Goal: Task Accomplishment & Management: Manage account settings

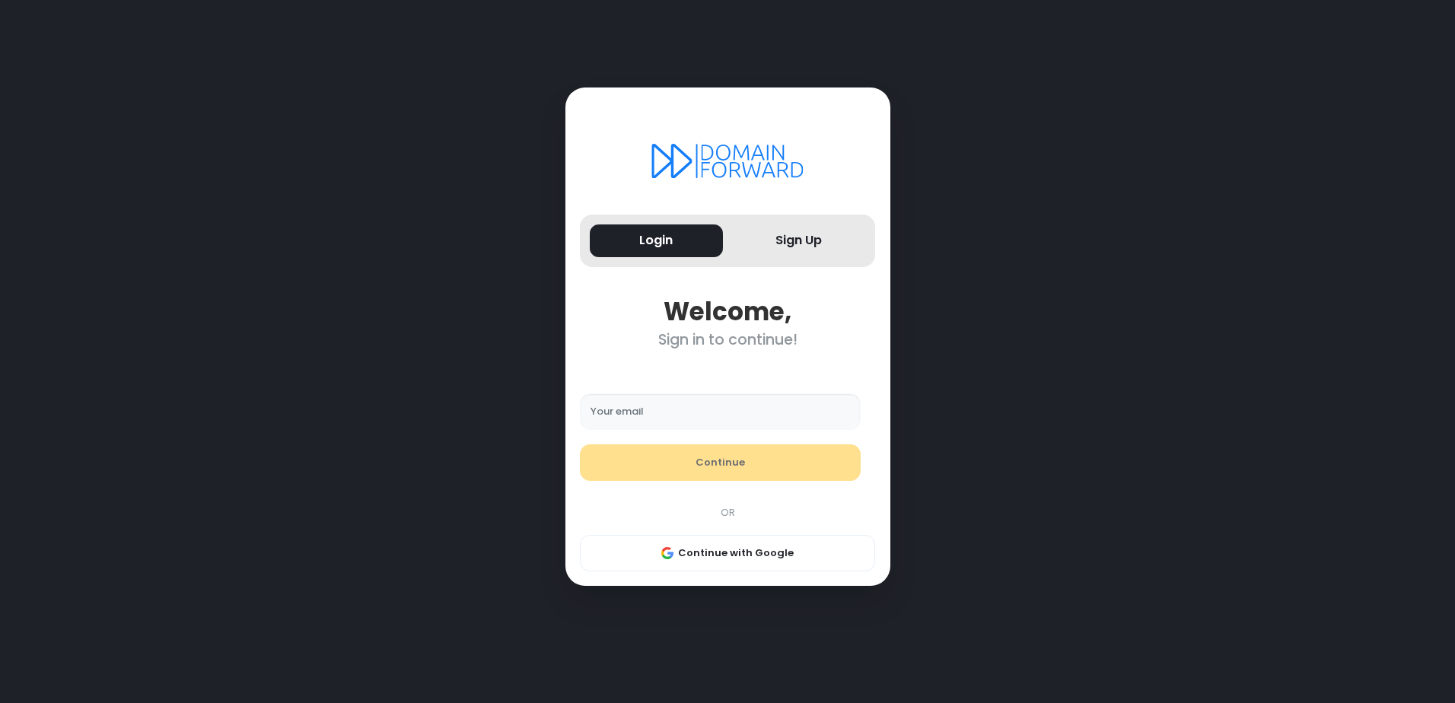
click at [680, 410] on input "Your email" at bounding box center [720, 412] width 281 height 37
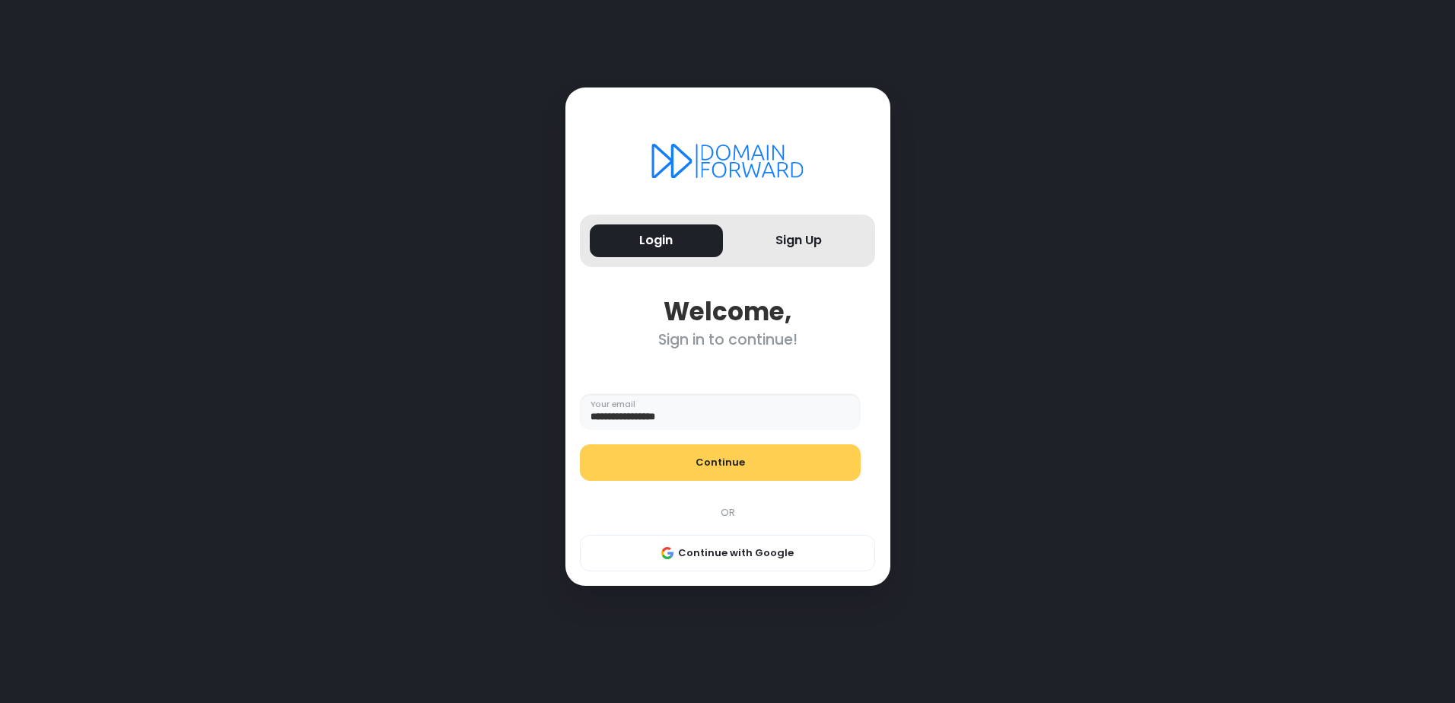
type input "**********"
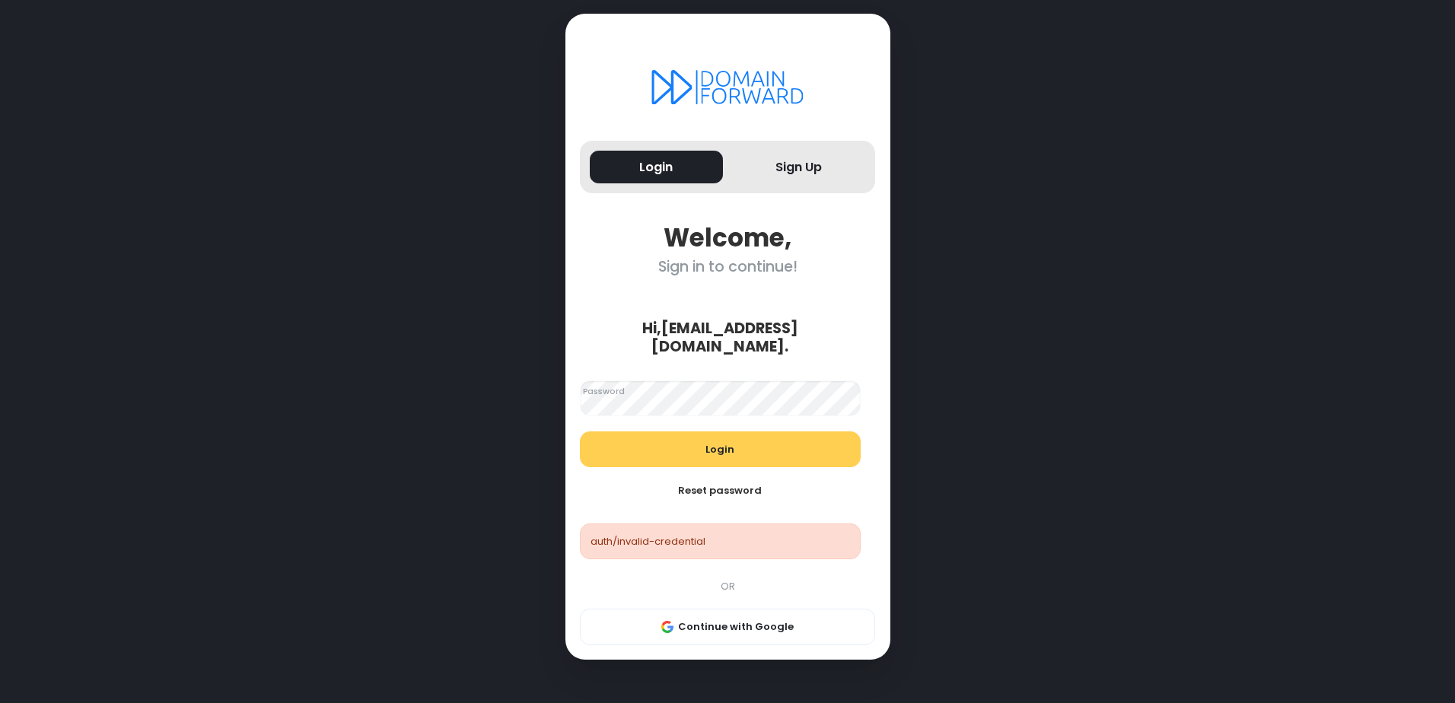
click at [708, 365] on form "Hi, [EMAIL_ADDRESS][DOMAIN_NAME] . Looks good! Password Login Reset password au…" at bounding box center [721, 437] width 311 height 264
click at [693, 164] on button "Login" at bounding box center [656, 167] width 133 height 33
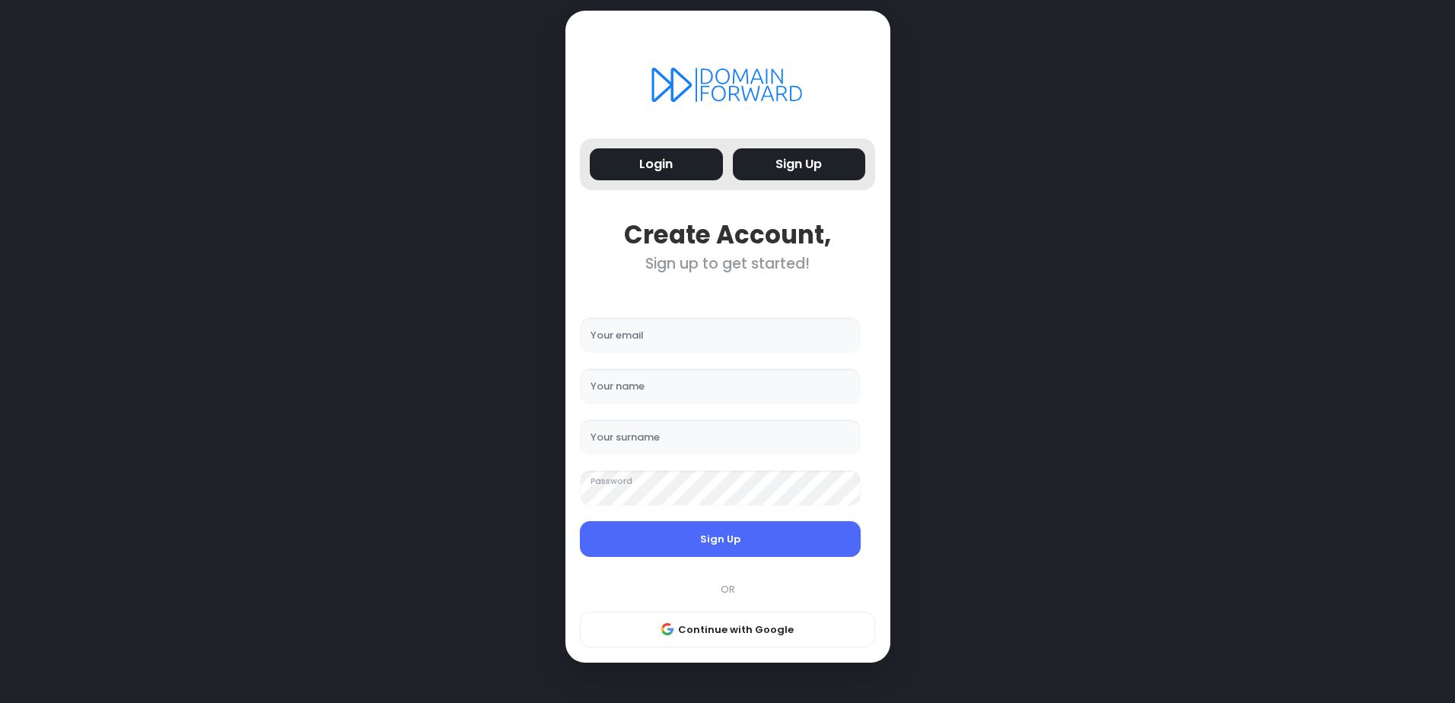
click at [699, 175] on button "Login" at bounding box center [656, 164] width 133 height 33
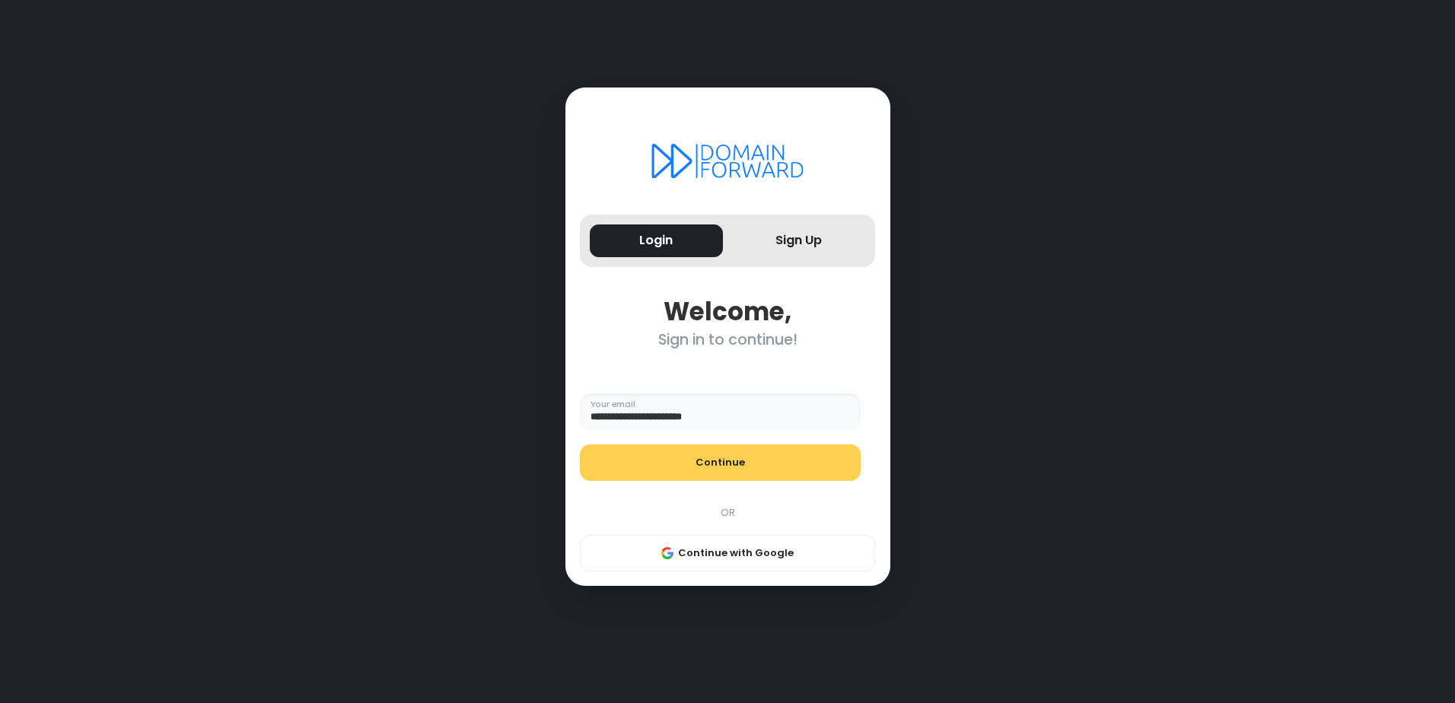
type input "**********"
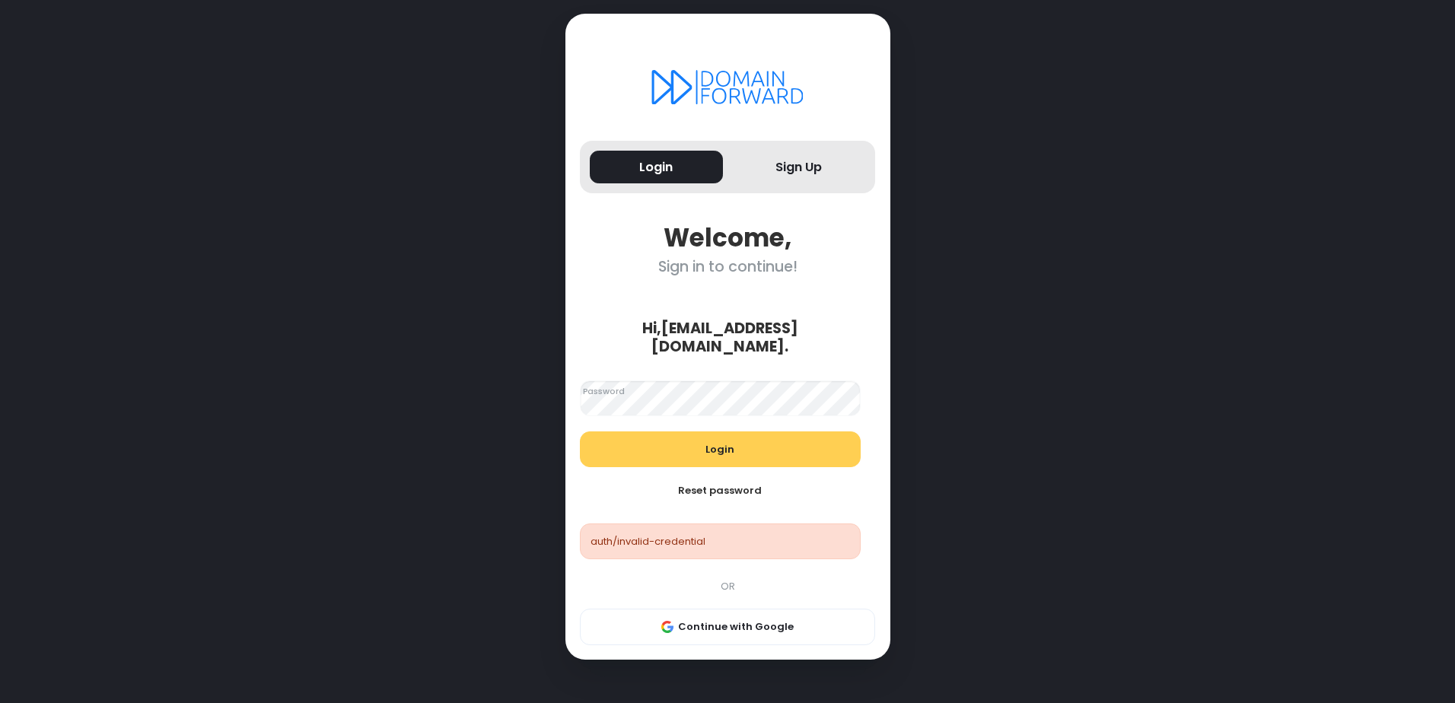
click at [701, 462] on div "Login Reset password" at bounding box center [719, 471] width 295 height 78
click at [695, 444] on button "Login" at bounding box center [720, 450] width 281 height 37
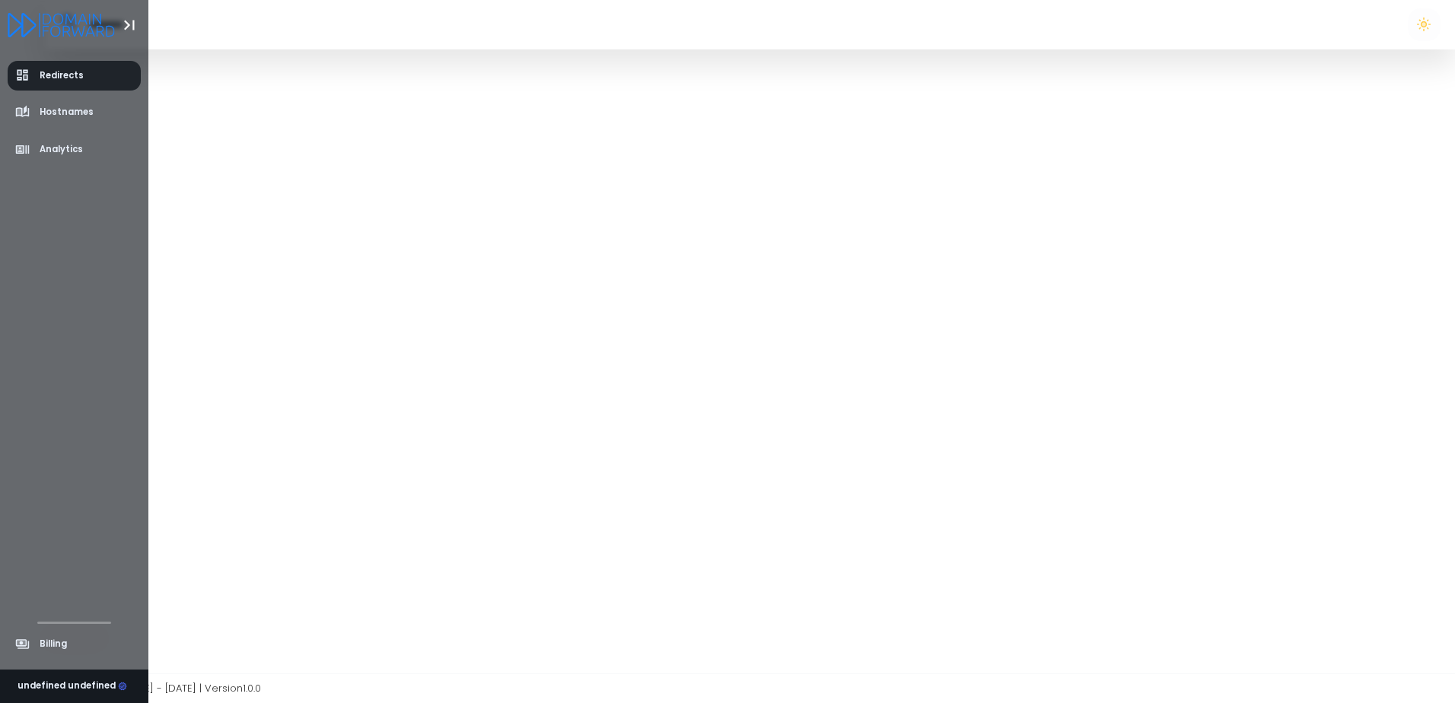
click at [12, 73] on link "Redirects" at bounding box center [75, 76] width 134 height 30
click at [42, 105] on link "Hostnames" at bounding box center [75, 112] width 134 height 30
click at [56, 77] on span "Redirects" at bounding box center [62, 75] width 44 height 13
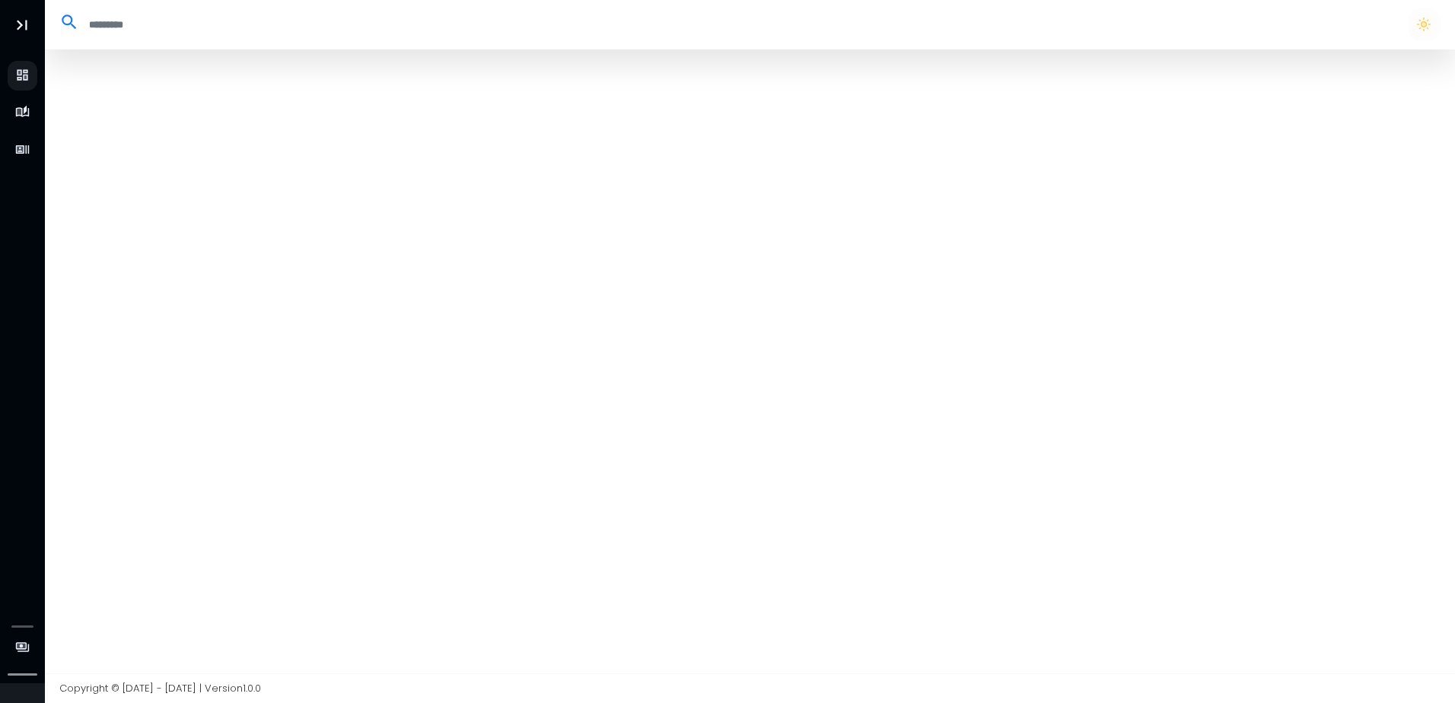
click at [292, 110] on div at bounding box center [750, 361] width 1411 height 624
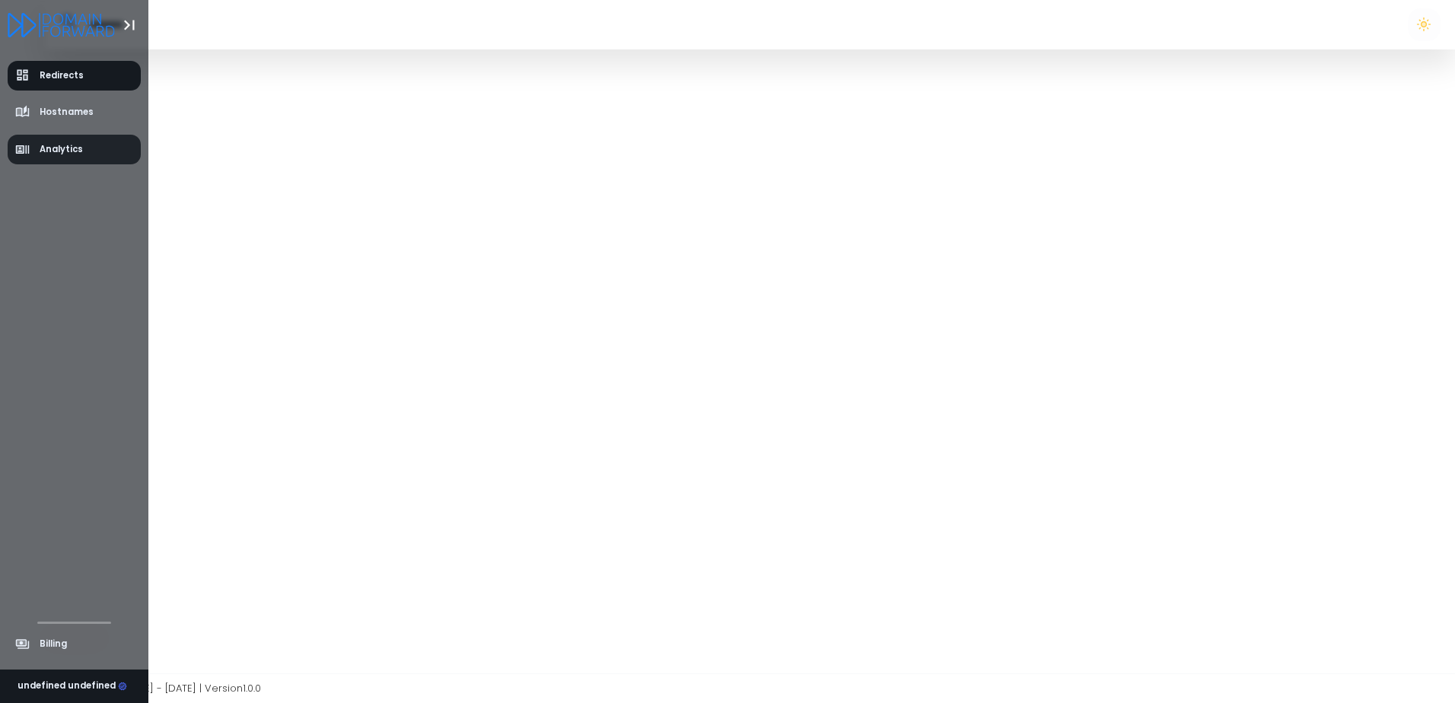
click at [28, 146] on icon "aside-dashboard" at bounding box center [22, 149] width 14 height 8
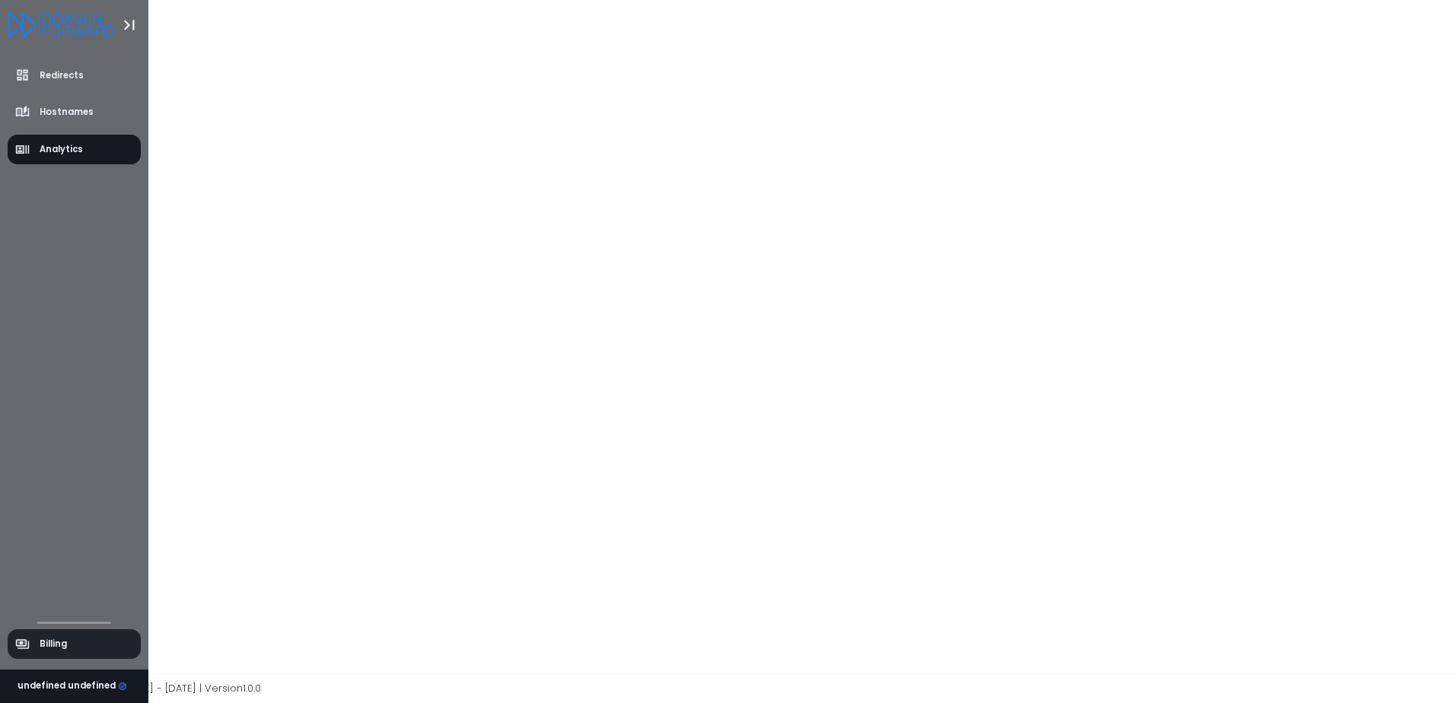
click at [34, 644] on span "Billing" at bounding box center [41, 644] width 53 height 15
